Goal: Task Accomplishment & Management: Use online tool/utility

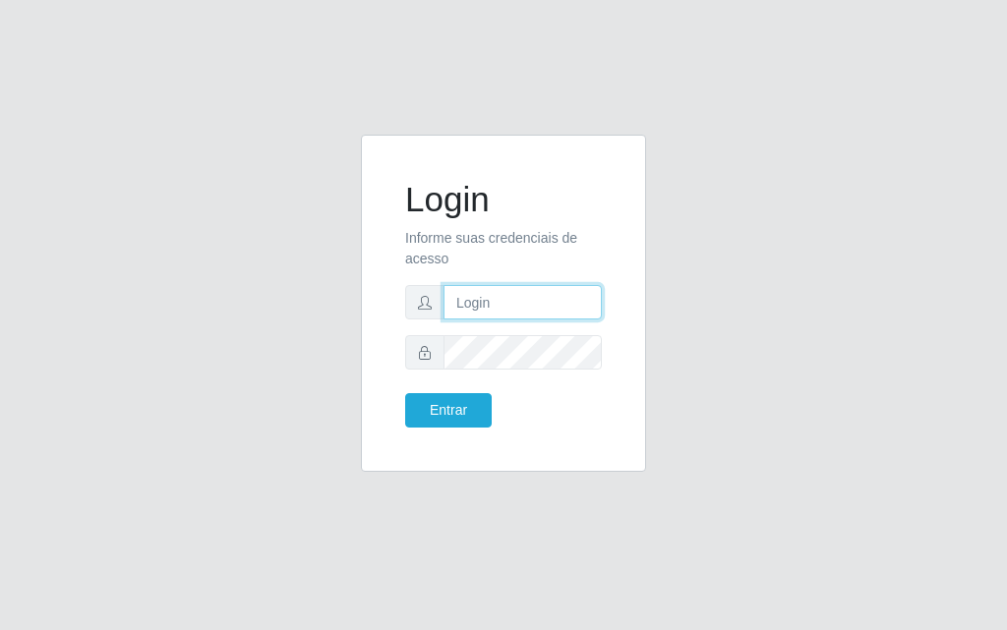
click at [538, 287] on input "text" at bounding box center [522, 302] width 158 height 34
type input "[PERSON_NAME]"
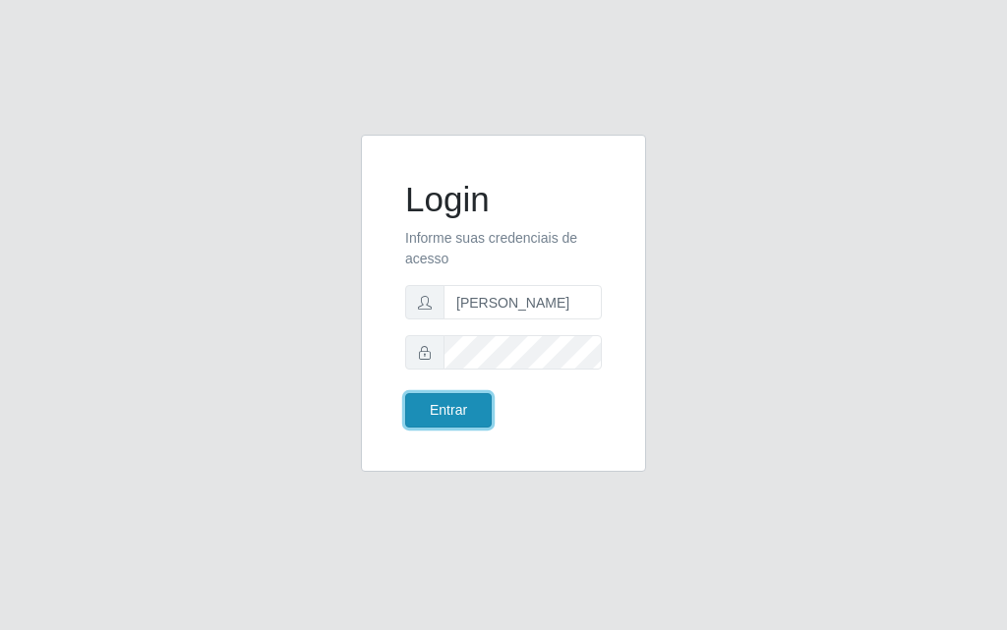
click at [468, 406] on button "Entrar" at bounding box center [448, 410] width 87 height 34
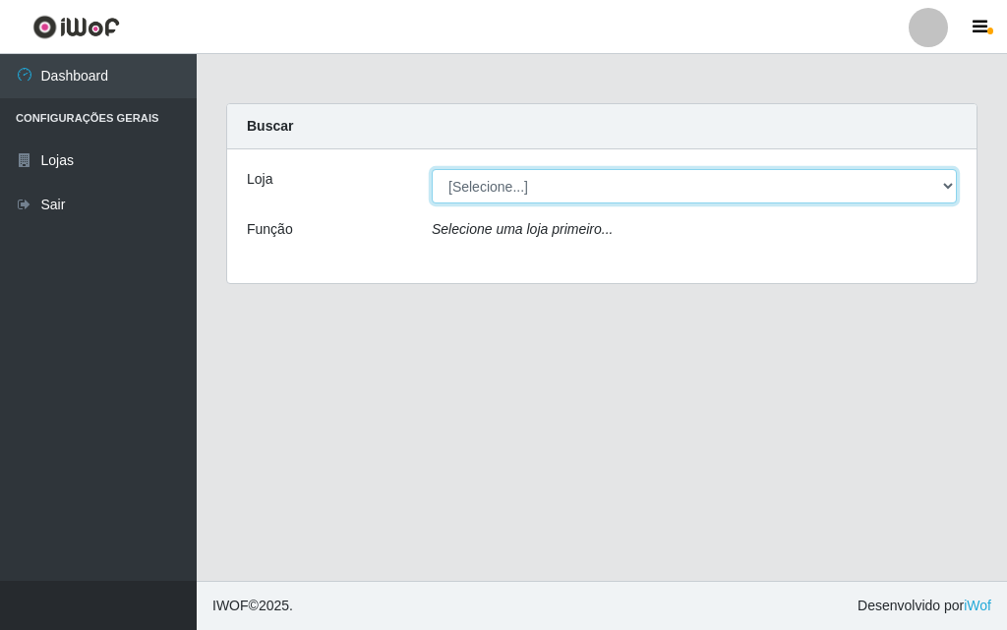
click at [948, 181] on select "[Selecione...] Divino Fogão - [GEOGRAPHIC_DATA]" at bounding box center [694, 186] width 525 height 34
select select "499"
click at [432, 169] on select "[Selecione...] Divino Fogão - [GEOGRAPHIC_DATA]" at bounding box center [694, 186] width 525 height 34
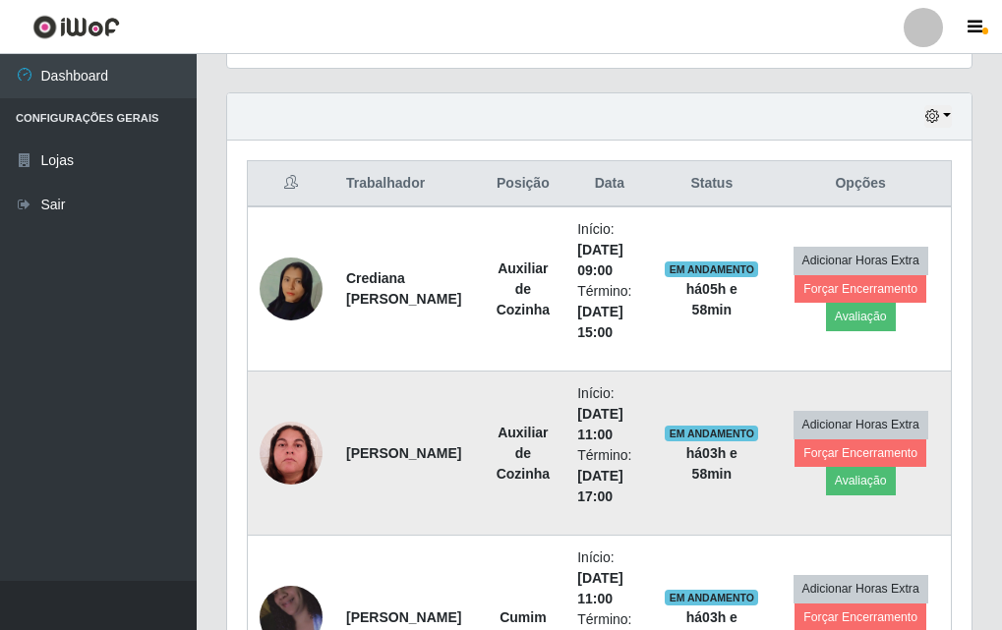
scroll to position [753, 0]
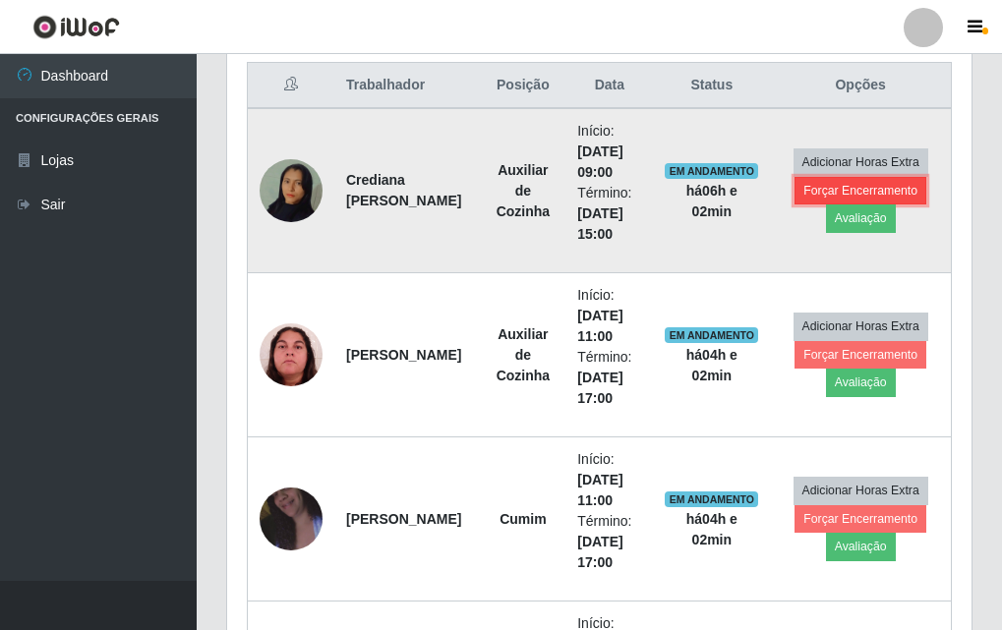
click at [837, 190] on button "Forçar Encerramento" at bounding box center [861, 191] width 132 height 28
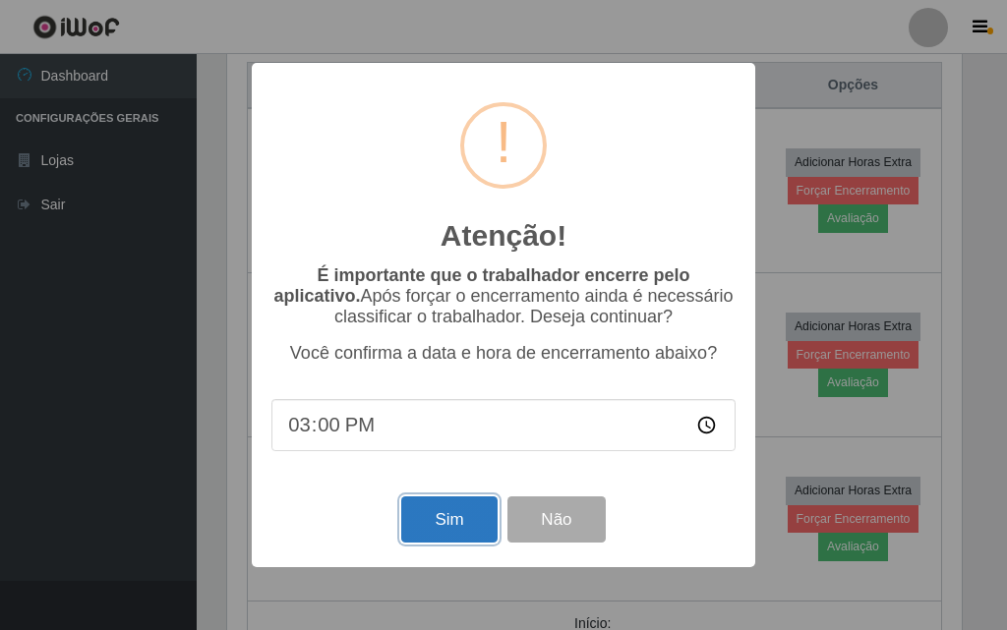
click at [430, 521] on button "Sim" at bounding box center [448, 520] width 95 height 46
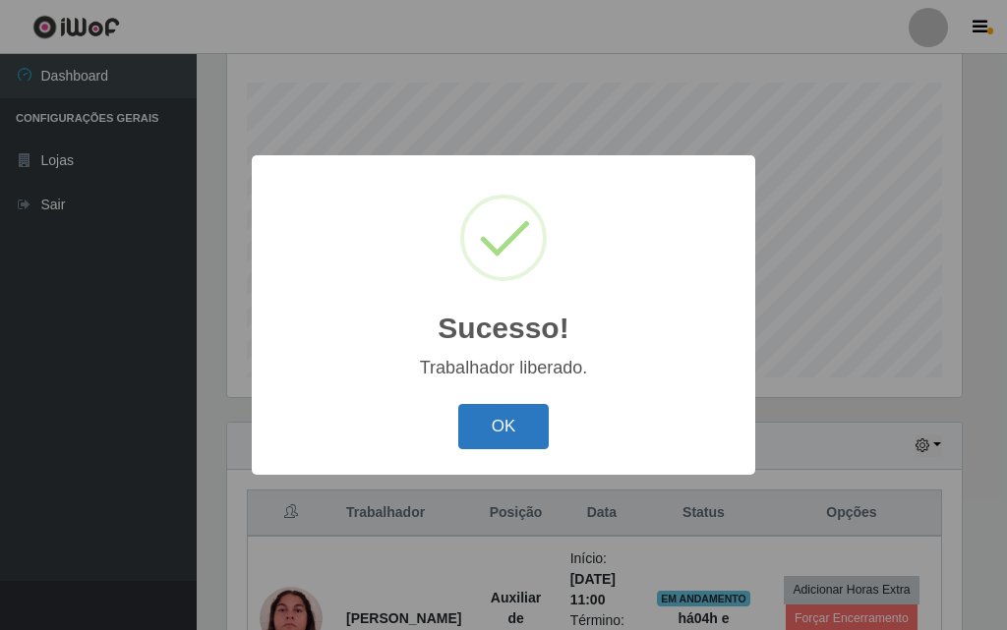
click at [510, 437] on button "OK" at bounding box center [503, 427] width 91 height 46
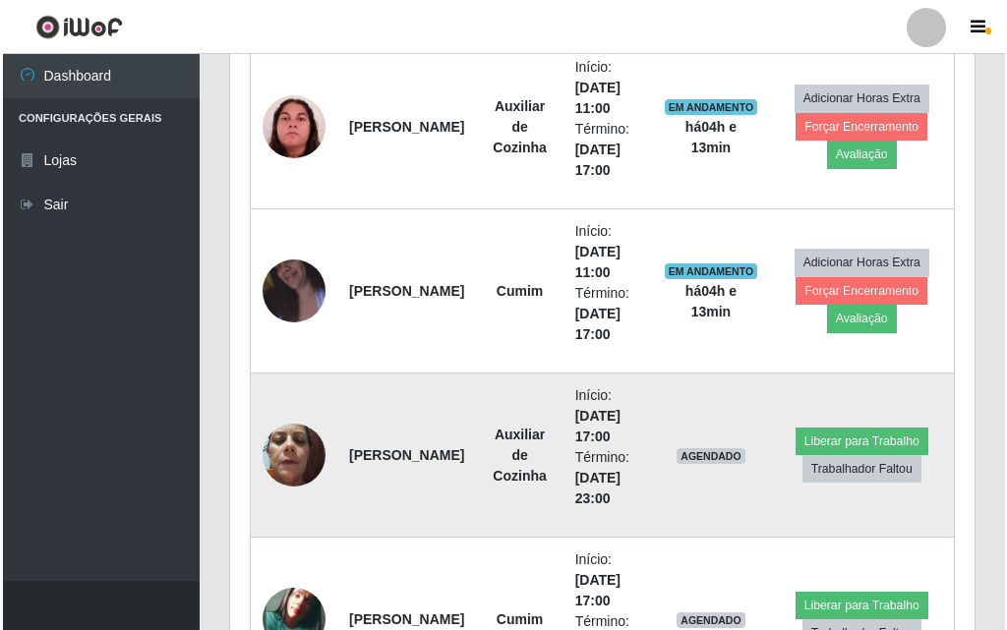
scroll to position [982, 0]
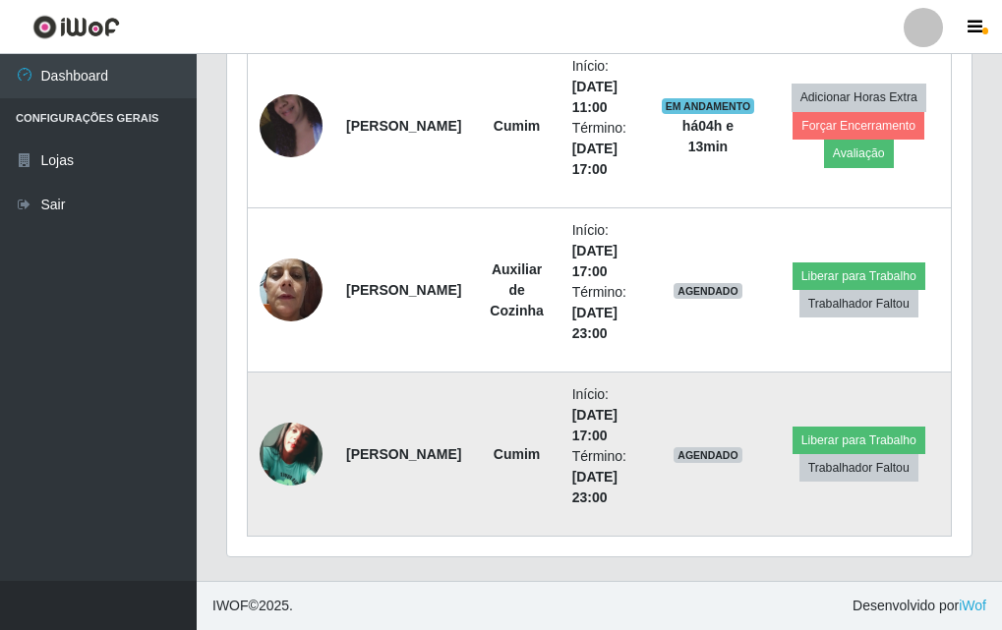
click at [305, 439] on img at bounding box center [291, 454] width 63 height 63
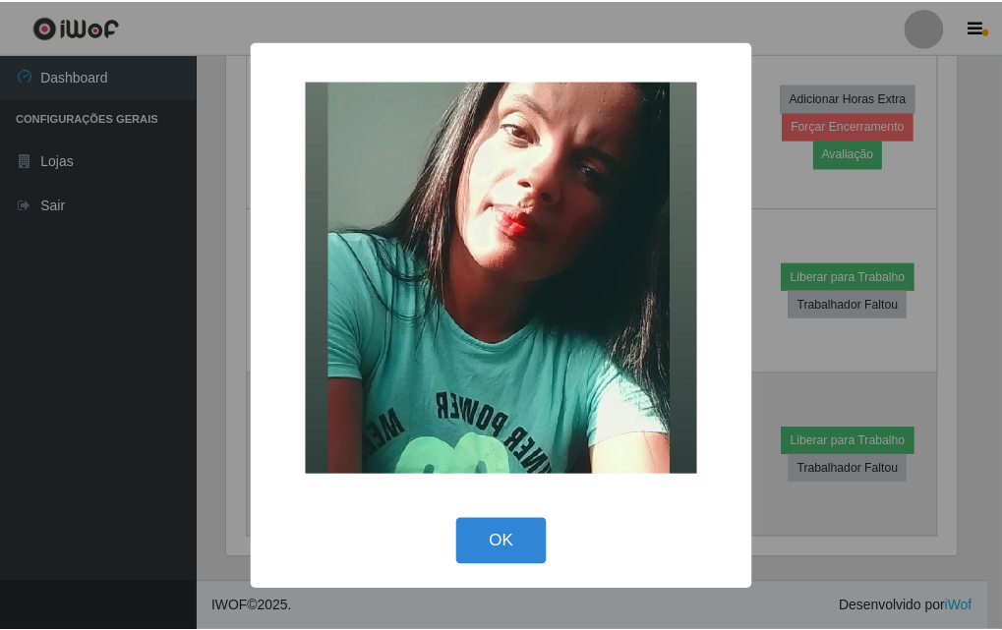
scroll to position [408, 735]
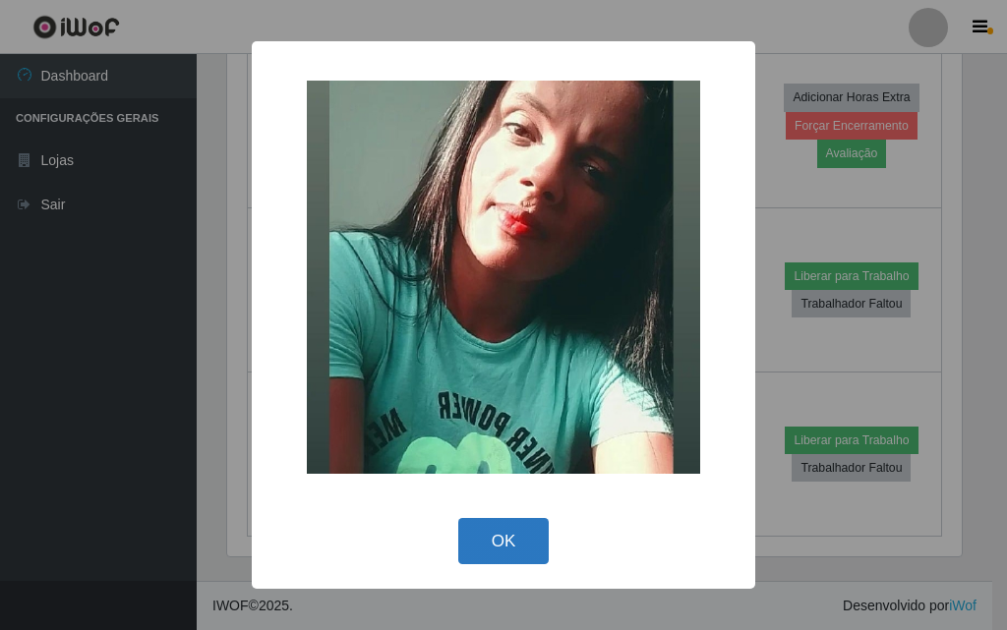
click at [487, 531] on button "OK" at bounding box center [503, 541] width 91 height 46
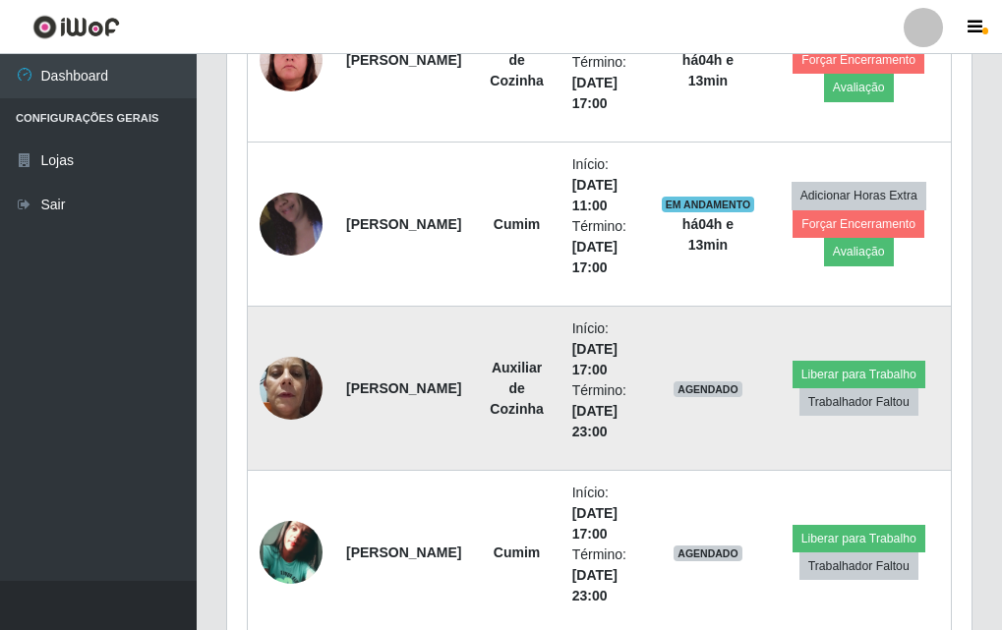
scroll to position [786, 0]
